Goal: Task Accomplishment & Management: Use online tool/utility

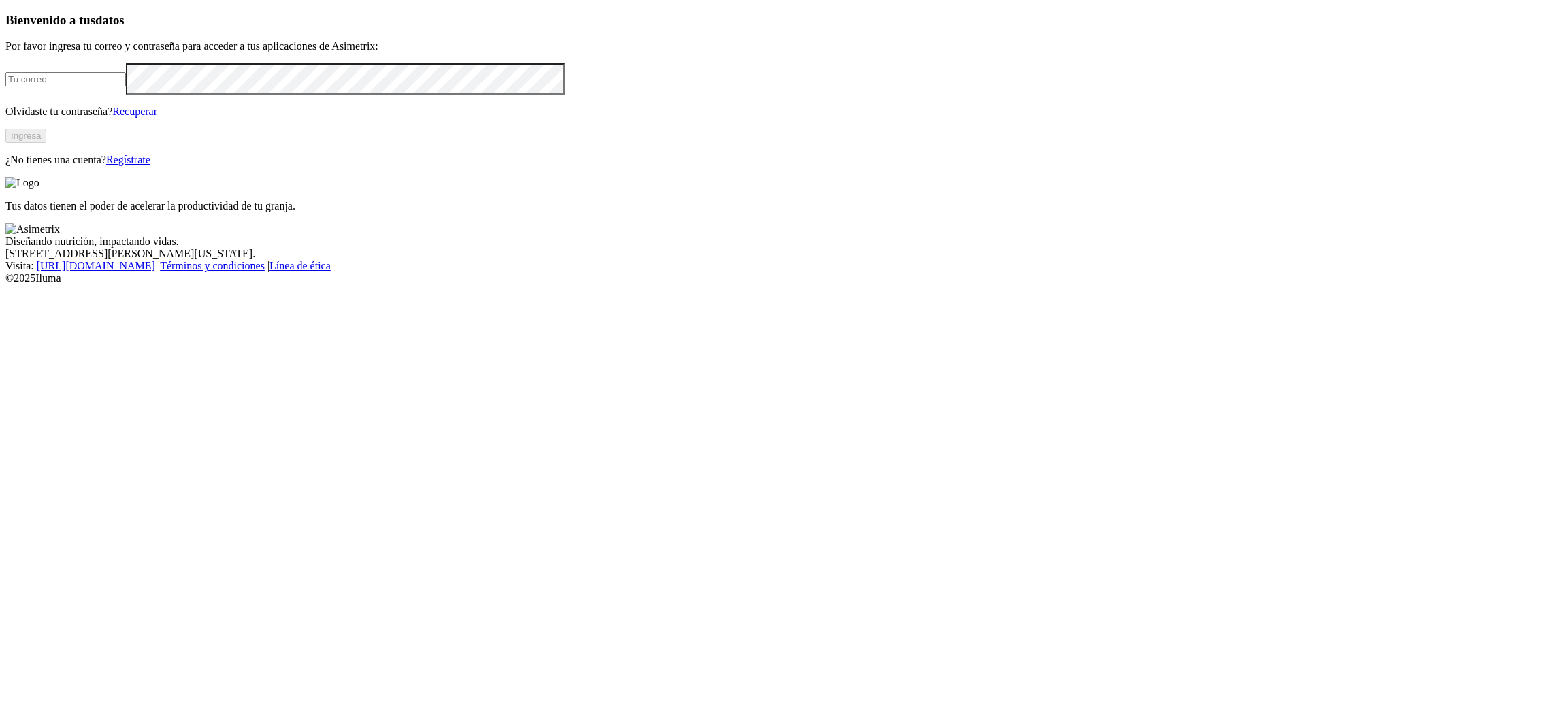
type input "[EMAIL_ADDRESS][PERSON_NAME][DOMAIN_NAME]"
click at [319, 166] on div "Bienvenido a tus datos Por favor ingresa tu correo y contraseña para acceder a …" at bounding box center [784, 89] width 1557 height 153
click at [47, 143] on button "Ingresa" at bounding box center [26, 136] width 41 height 14
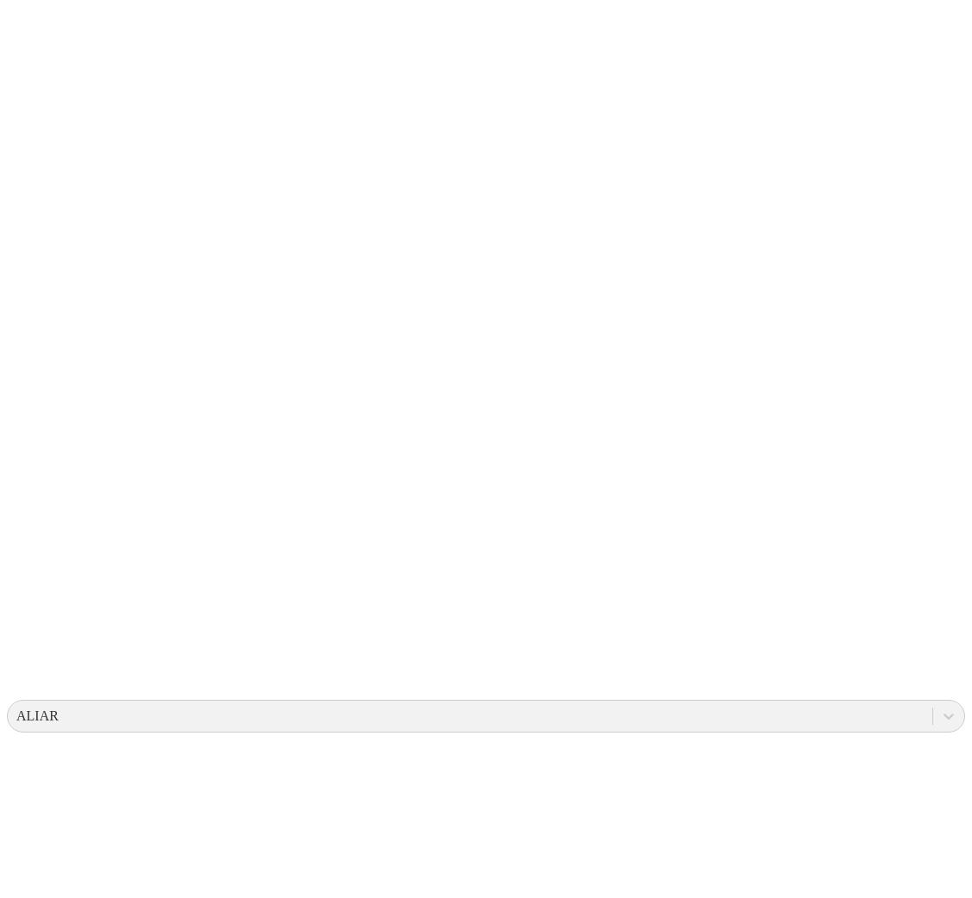
type input "CASCABELES 3"
